Goal: Task Accomplishment & Management: Manage account settings

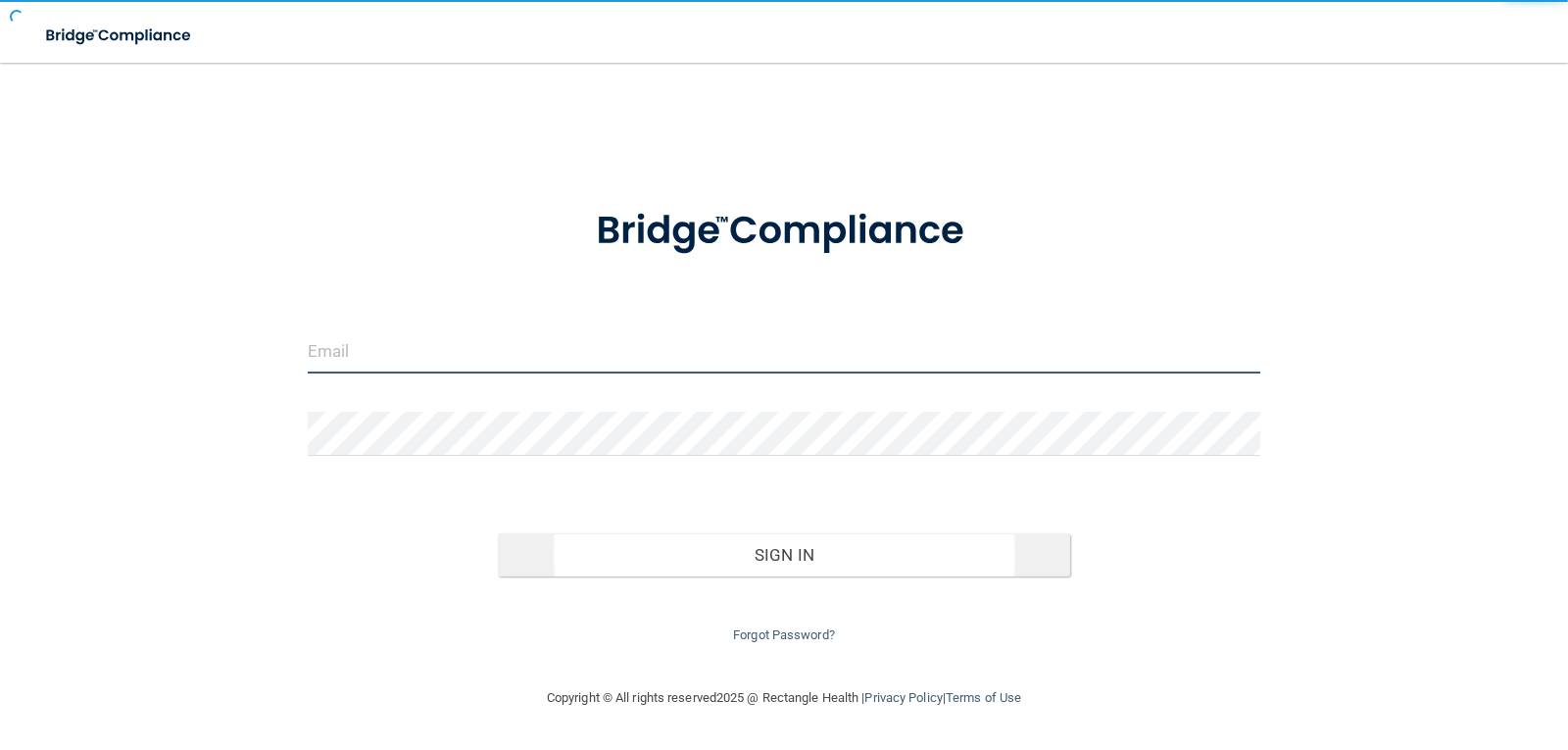
type input "[EMAIL_ADDRESS][DOMAIN_NAME]"
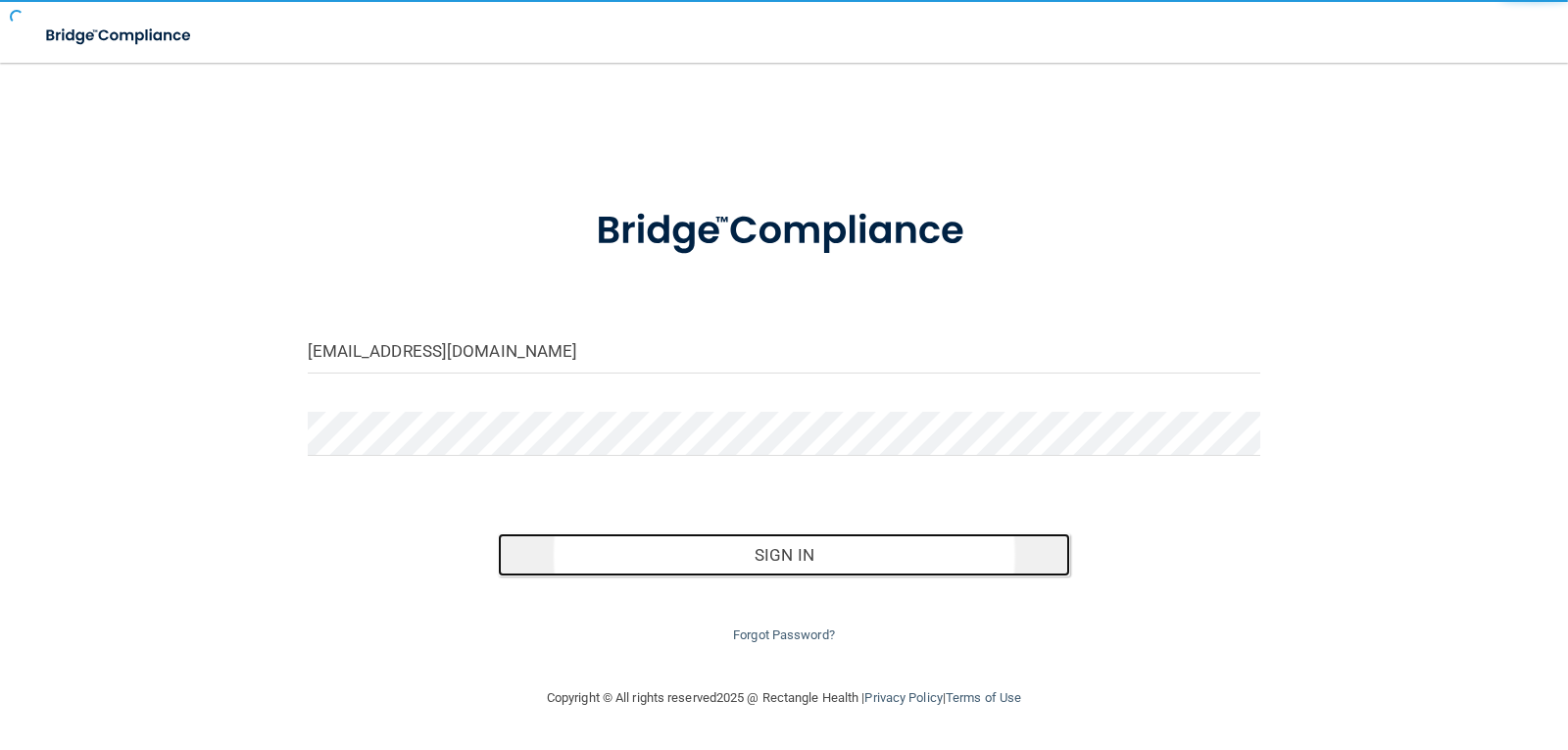
click at [861, 560] on button "Sign In" at bounding box center [784, 555] width 572 height 43
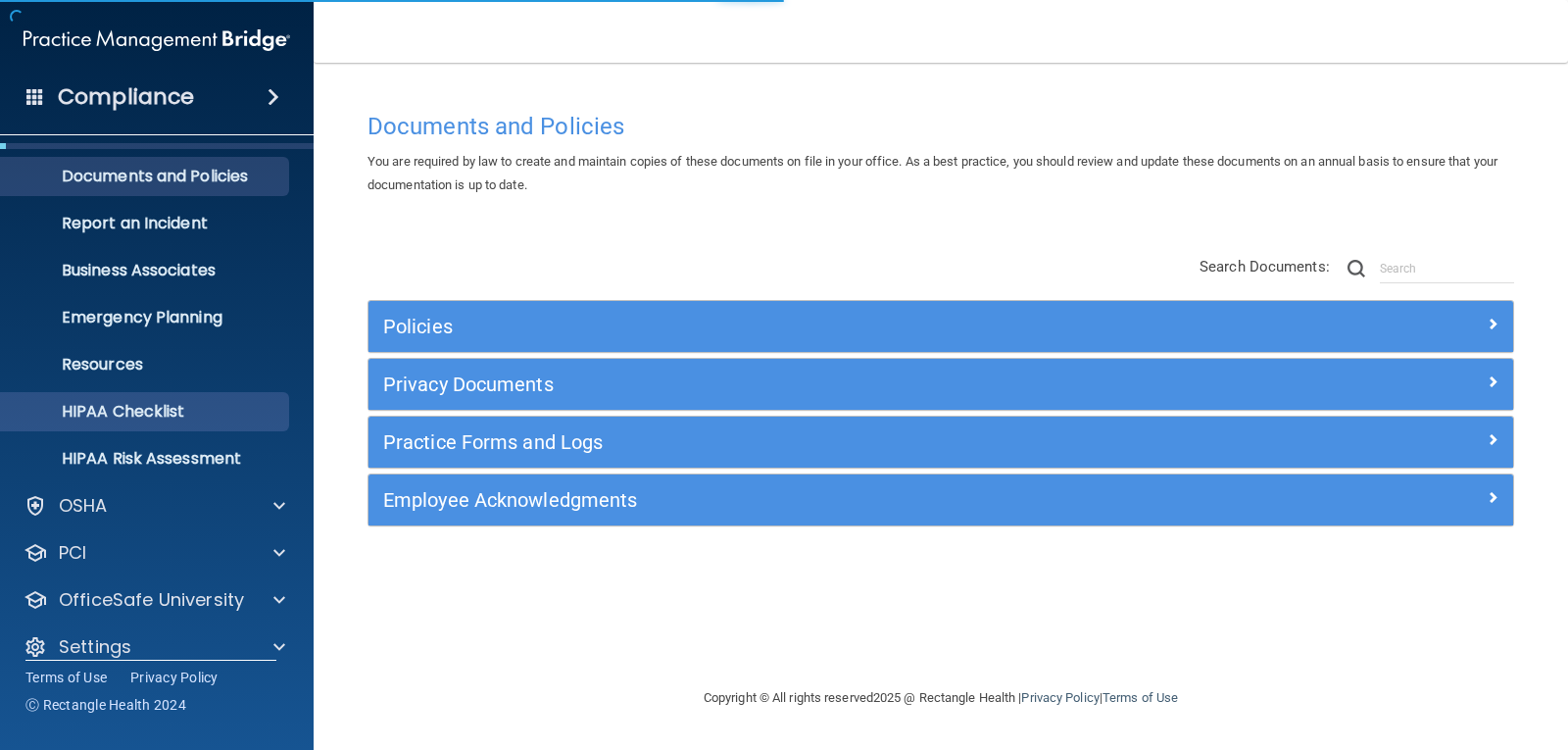
scroll to position [64, 0]
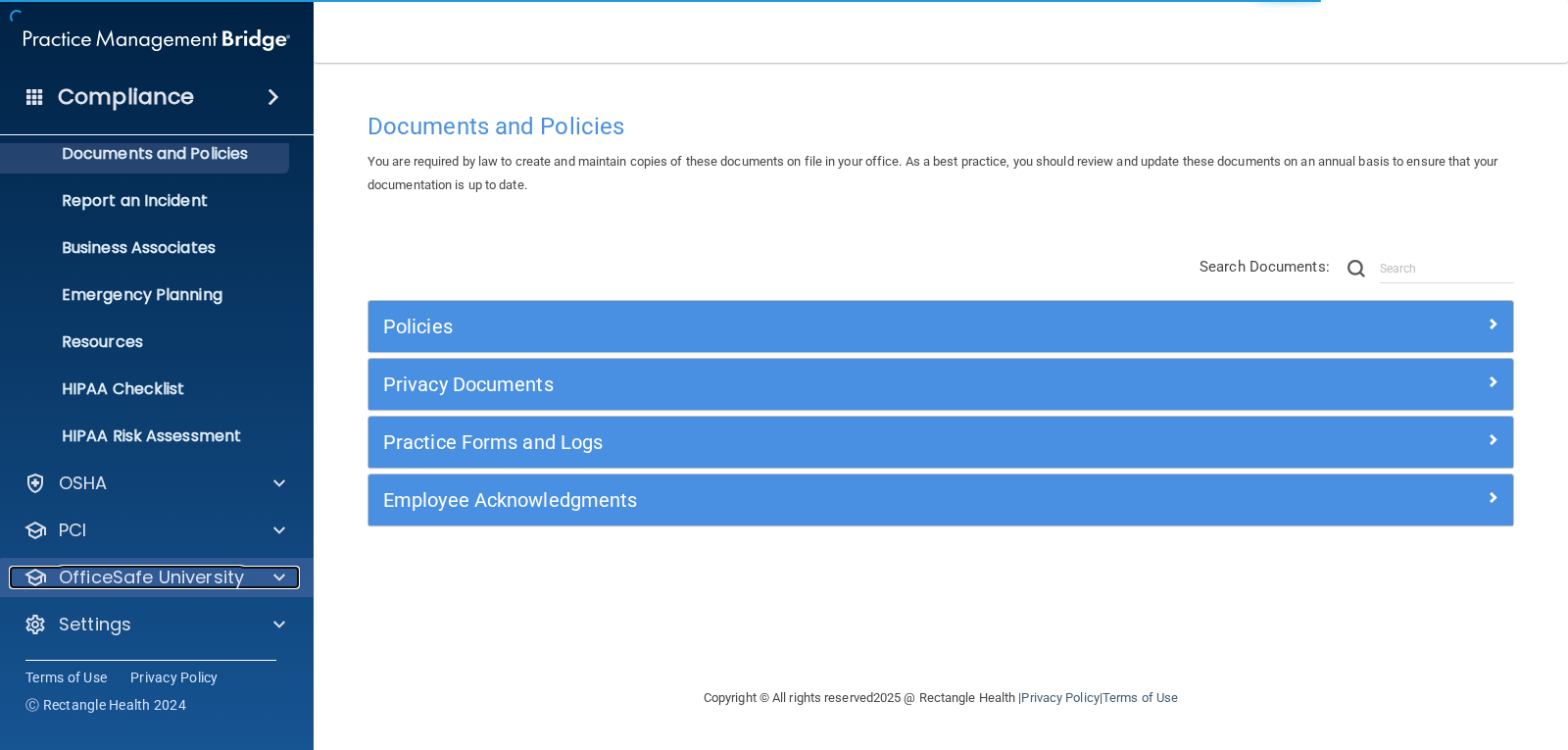
click at [157, 573] on p "OfficeSafe University" at bounding box center [152, 577] width 185 height 24
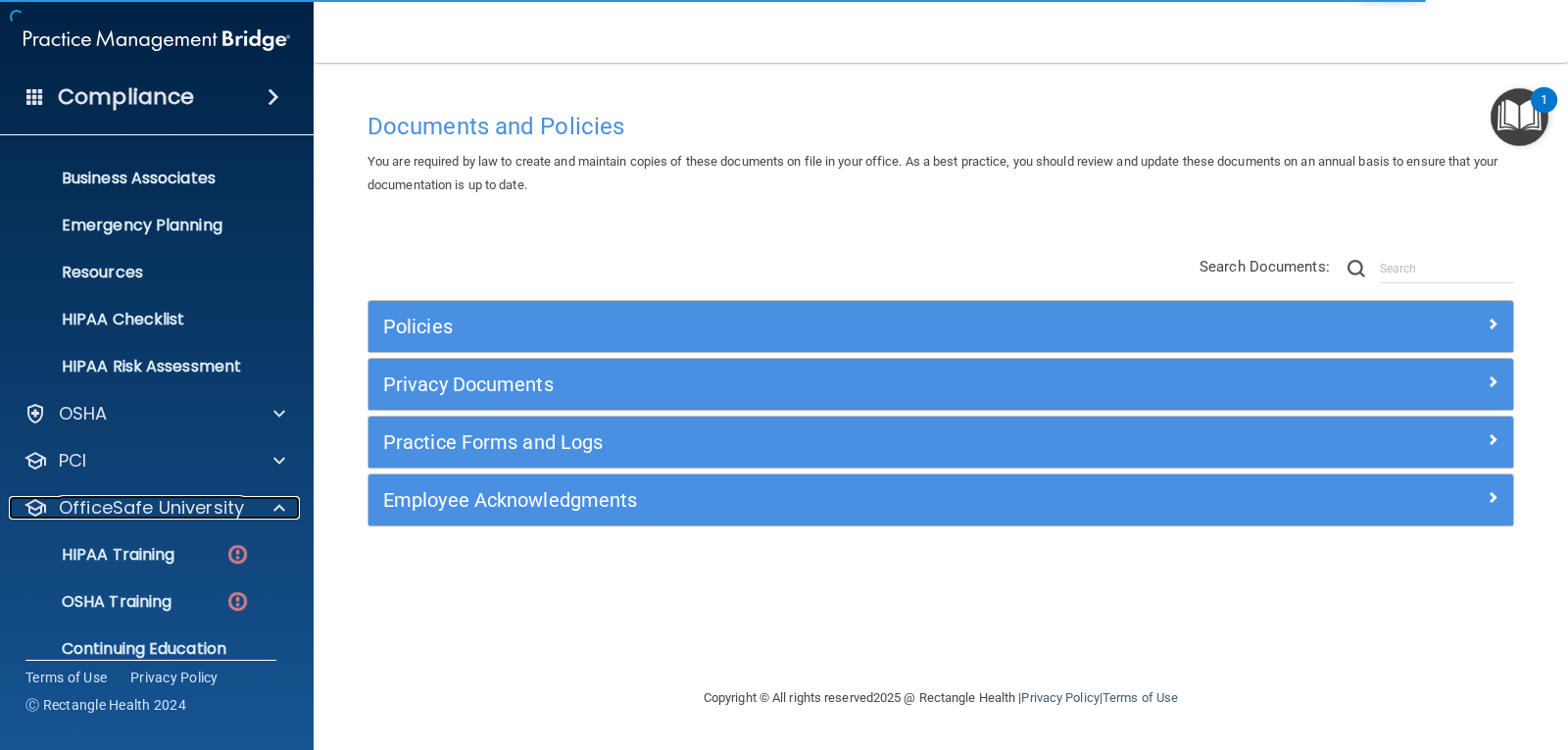
scroll to position [204, 0]
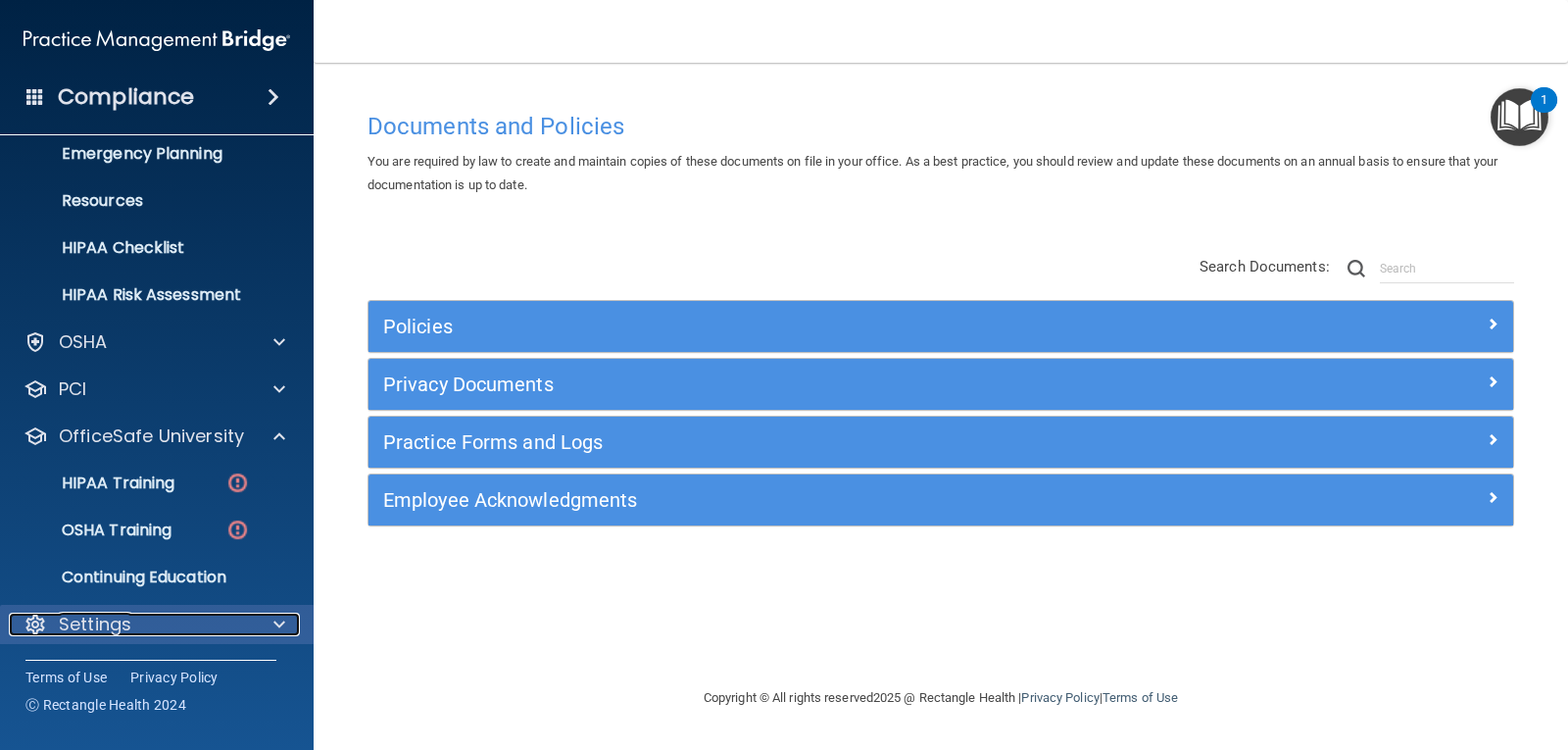
click at [127, 621] on p "Settings" at bounding box center [95, 624] width 73 height 24
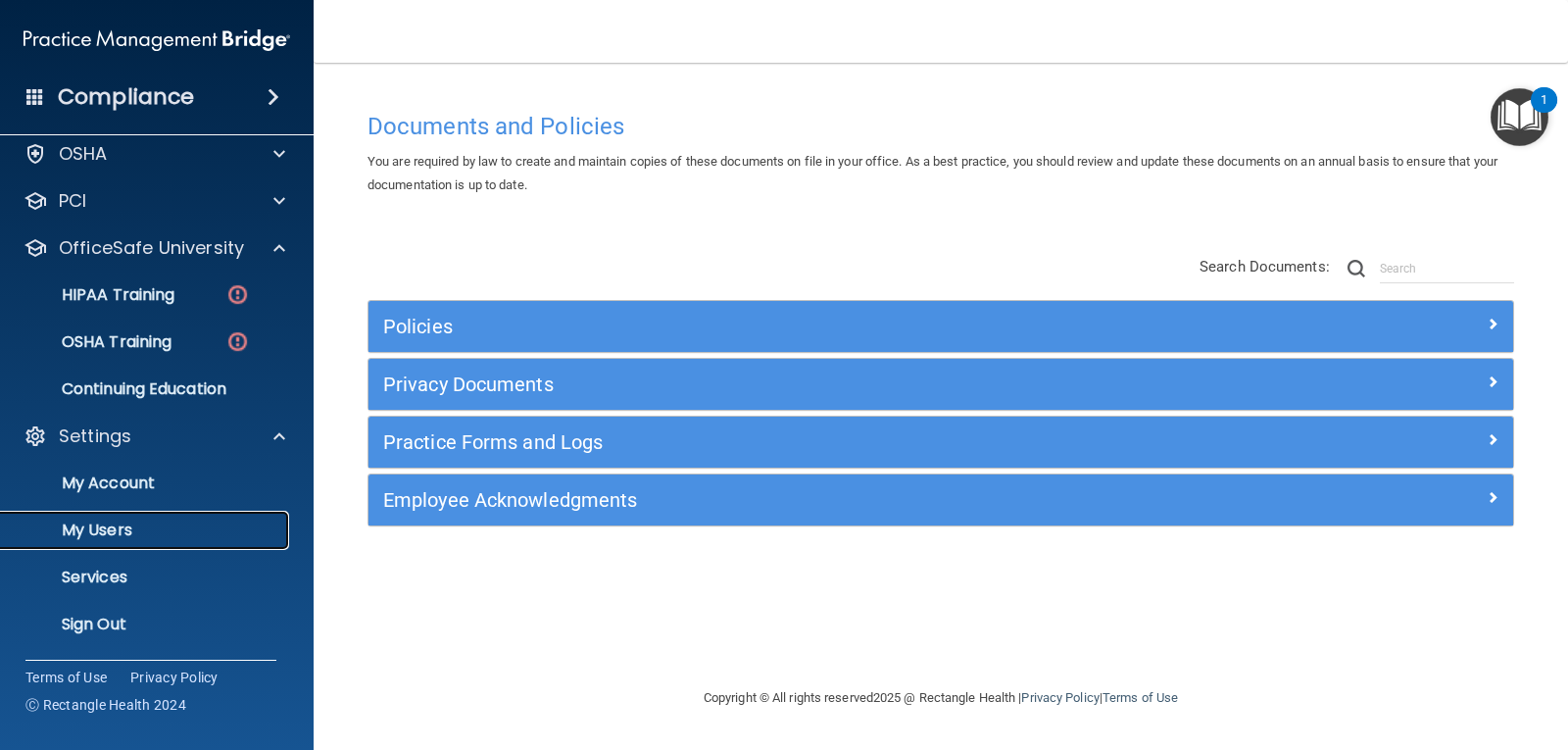
click at [116, 526] on p "My Users" at bounding box center [147, 531] width 267 height 20
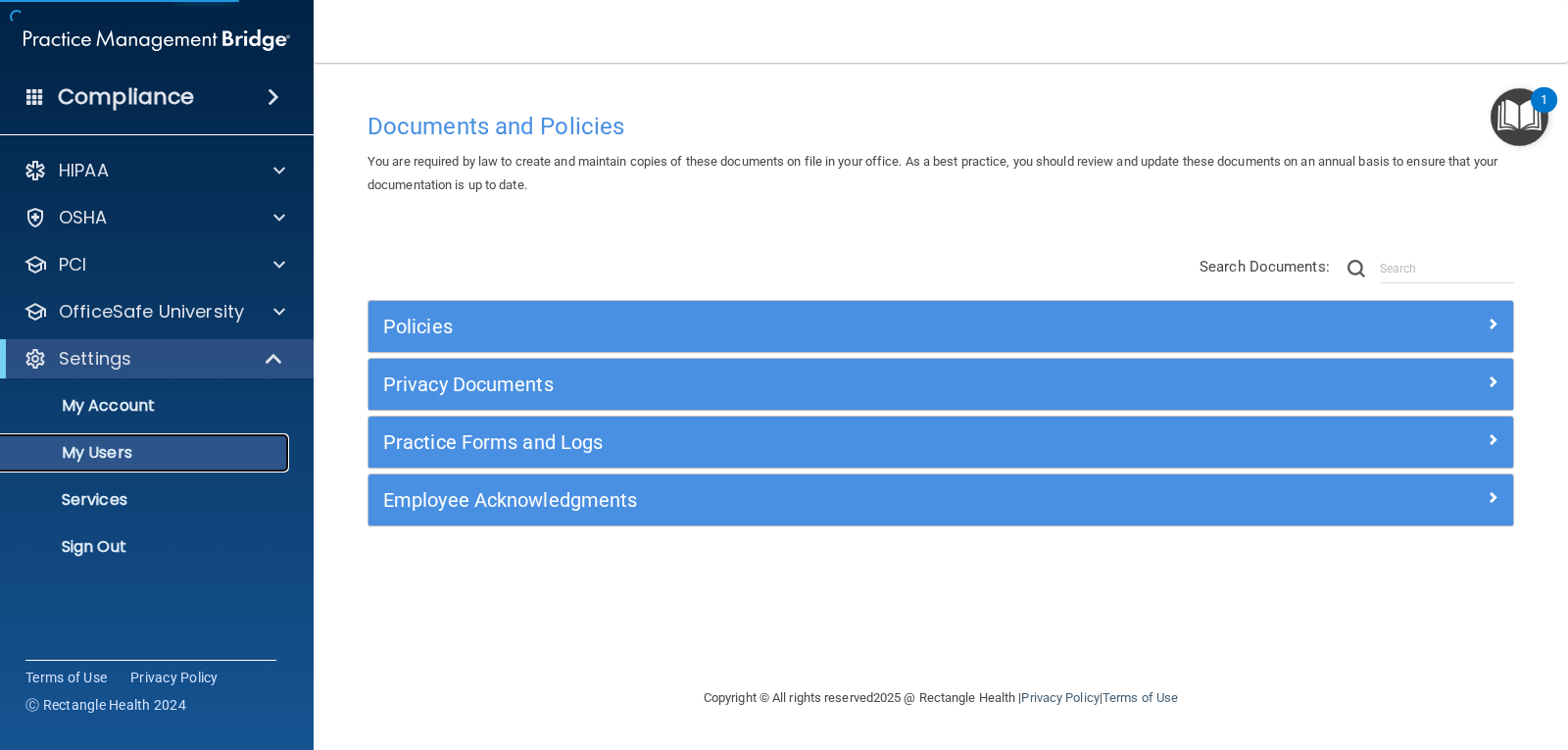
select select "20"
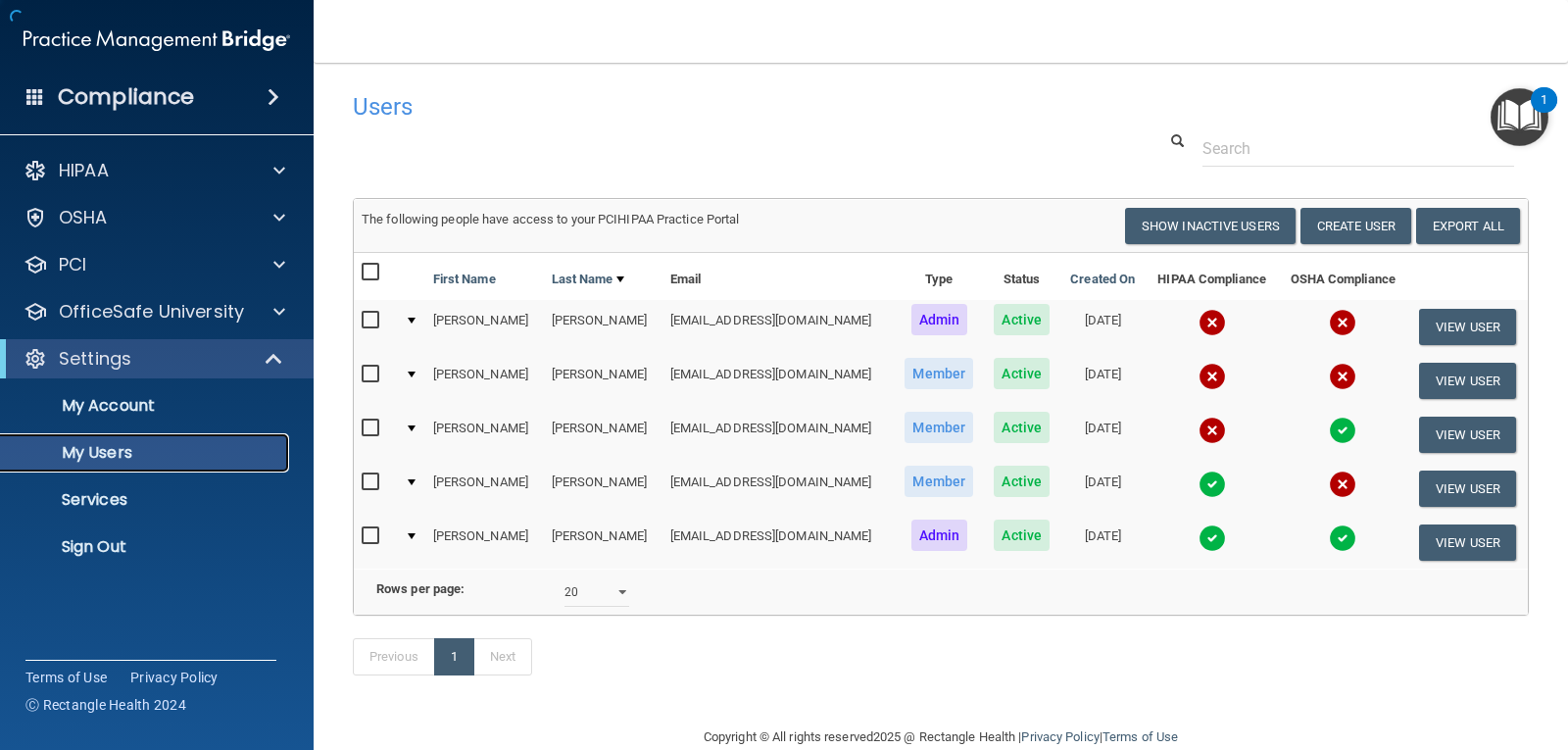
click at [116, 455] on p "My Users" at bounding box center [147, 453] width 267 height 20
click at [1198, 490] on img at bounding box center [1212, 485] width 28 height 28
